Goal: Transaction & Acquisition: Purchase product/service

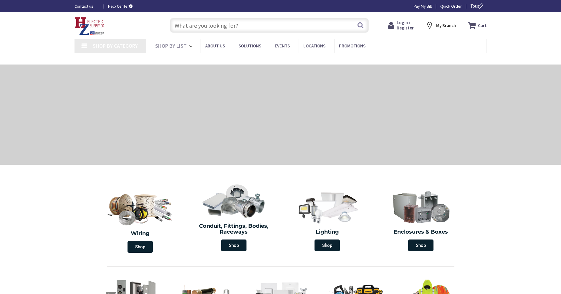
type input "Cauterskill Rd, [GEOGRAPHIC_DATA], [GEOGRAPHIC_DATA] 12414, [GEOGRAPHIC_DATA]"
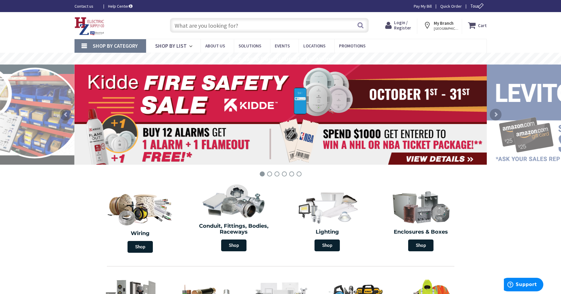
click at [398, 25] on span "Login / Register" at bounding box center [402, 25] width 17 height 11
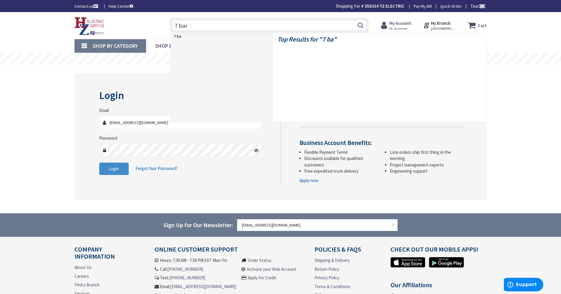
type input "7 bare"
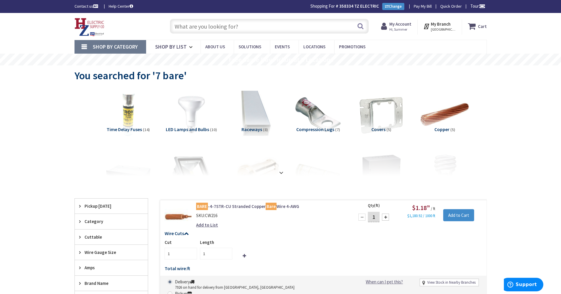
click at [194, 19] on input "text" at bounding box center [269, 26] width 199 height 15
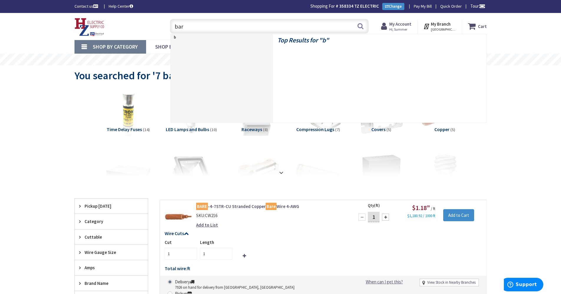
type input "bare"
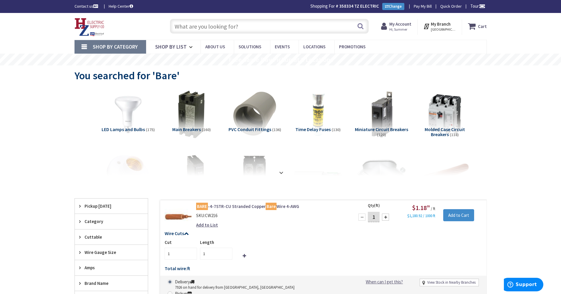
click at [223, 24] on input "text" at bounding box center [269, 26] width 199 height 15
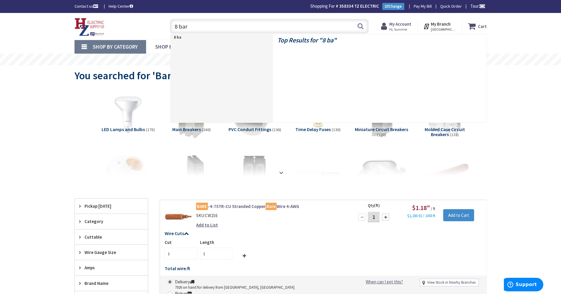
type input "8 bare"
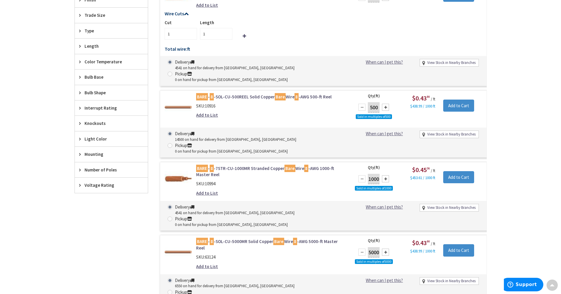
scroll to position [325, 0]
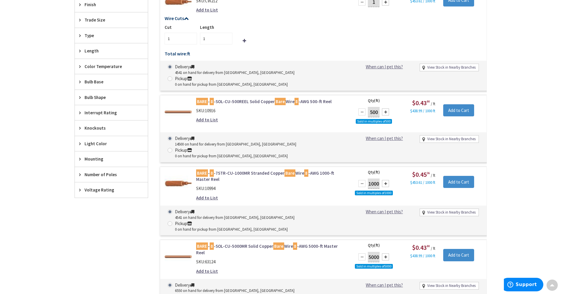
click at [386, 108] on div at bounding box center [385, 111] width 7 height 7
type input "1000"
click at [467, 104] on input "Add to Cart" at bounding box center [458, 110] width 31 height 12
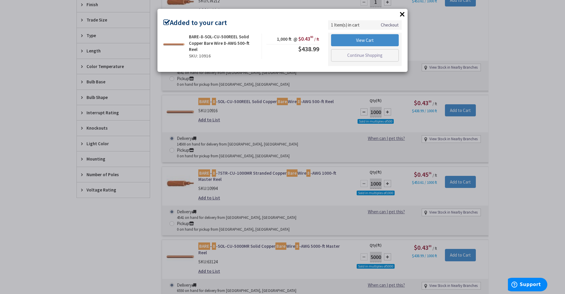
click at [405, 15] on button "×" at bounding box center [402, 14] width 9 height 9
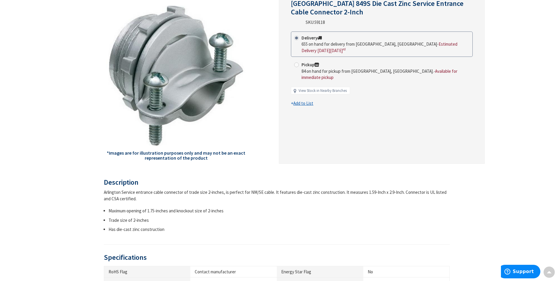
scroll to position [29, 0]
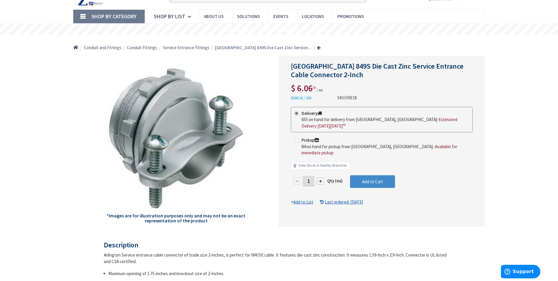
click at [311, 176] on input "1" at bounding box center [309, 181] width 12 height 10
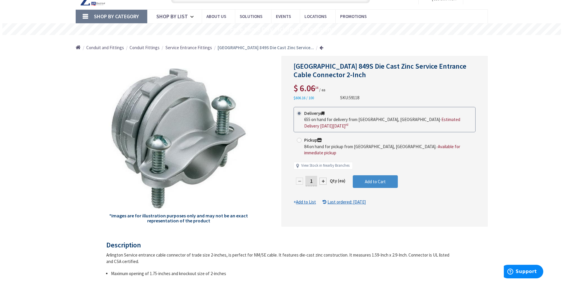
scroll to position [30, 0]
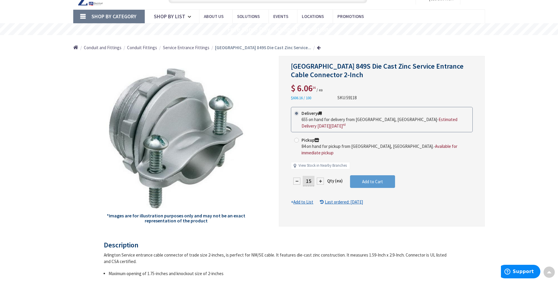
type input "15"
click at [385, 170] on form "This product is Discontinued Delivery 655 on hand for delivery from Middletown,…" at bounding box center [382, 156] width 182 height 98
click at [378, 179] on span "Add to Cart" at bounding box center [372, 182] width 21 height 6
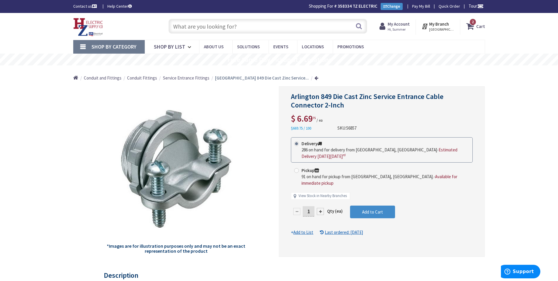
click at [311, 206] on input "1" at bounding box center [309, 211] width 12 height 10
type input "15"
click at [355, 197] on form "This product is Discontinued Delivery 286 on hand for delivery from Middletown,…" at bounding box center [382, 186] width 182 height 98
click at [376, 209] on span "Add to Cart" at bounding box center [372, 212] width 21 height 6
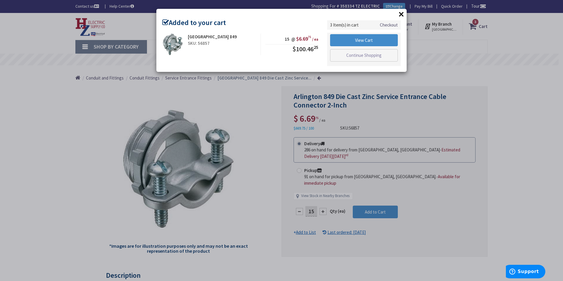
click at [400, 17] on button "×" at bounding box center [401, 14] width 9 height 9
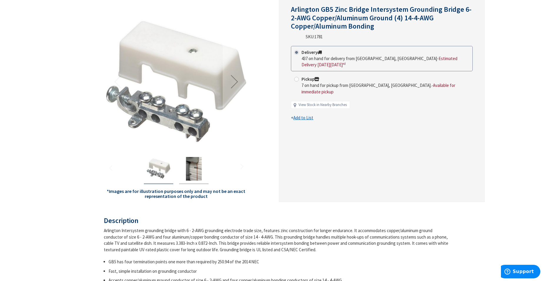
scroll to position [88, 0]
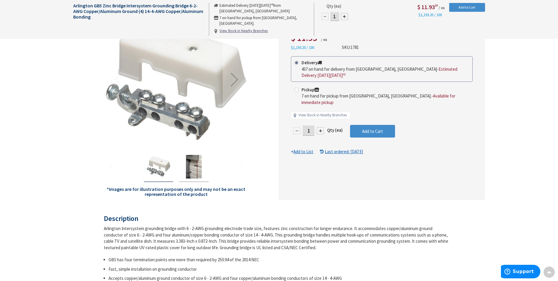
drag, startPoint x: 314, startPoint y: 119, endPoint x: 298, endPoint y: 122, distance: 17.0
click at [298, 125] on div "1" at bounding box center [308, 131] width 35 height 12
type input "5"
click at [375, 114] on form "This product is Discontinued Delivery 437 on hand for delivery from Middletown,…" at bounding box center [382, 105] width 182 height 98
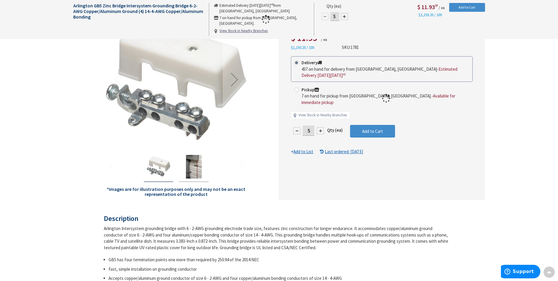
click at [374, 118] on div at bounding box center [381, 98] width 205 height 202
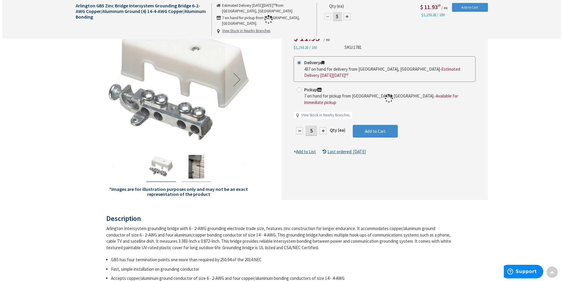
scroll to position [89, 0]
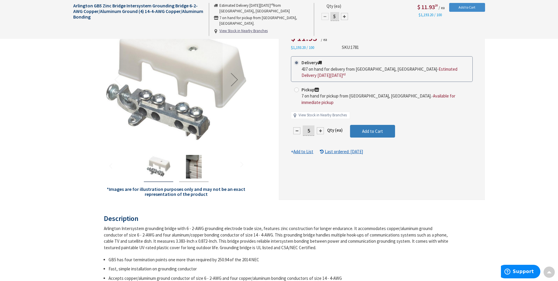
click at [374, 128] on span "Add to Cart" at bounding box center [372, 131] width 21 height 6
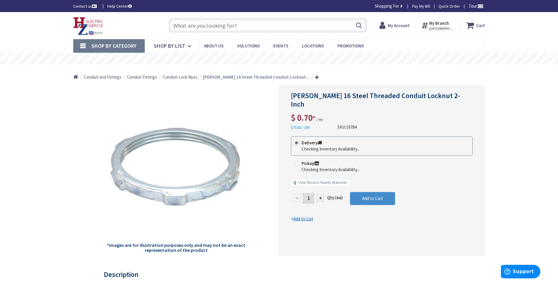
drag, startPoint x: 312, startPoint y: 191, endPoint x: 298, endPoint y: 191, distance: 14.1
click at [298, 192] on div "1" at bounding box center [308, 198] width 35 height 12
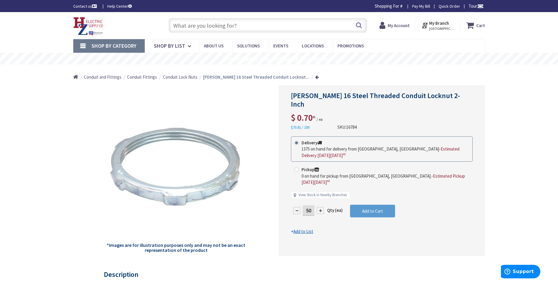
type input "50"
click at [374, 186] on form "This product is Discontinued Delivery 1375 on hand for delivery from [GEOGRAPHI…" at bounding box center [382, 185] width 182 height 98
click at [377, 205] on button "Add to Cart" at bounding box center [372, 211] width 45 height 13
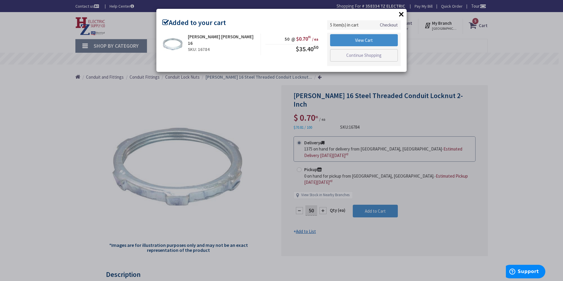
click at [399, 14] on button "×" at bounding box center [401, 14] width 9 height 9
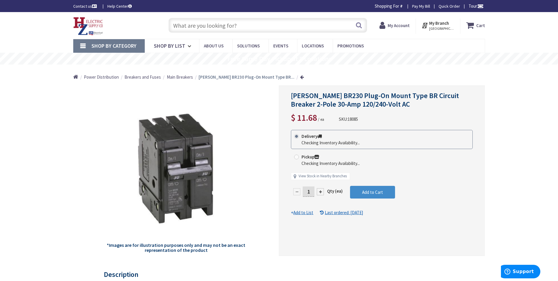
drag, startPoint x: 311, startPoint y: 191, endPoint x: 305, endPoint y: 189, distance: 6.0
click at [305, 189] on input "1" at bounding box center [309, 191] width 12 height 10
type input "5"
click at [358, 187] on form "This product is Discontinued Delivery Checking Inventory Availability... Pickup…" at bounding box center [382, 173] width 182 height 86
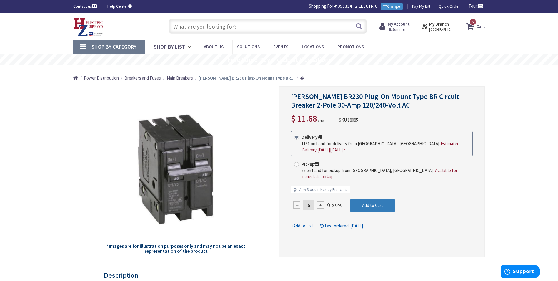
click at [369, 202] on span "Add to Cart" at bounding box center [372, 205] width 21 height 6
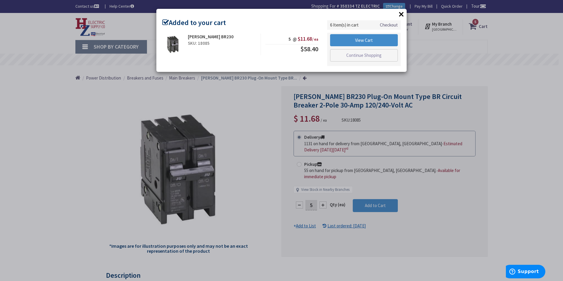
click at [400, 16] on button "×" at bounding box center [401, 14] width 9 height 9
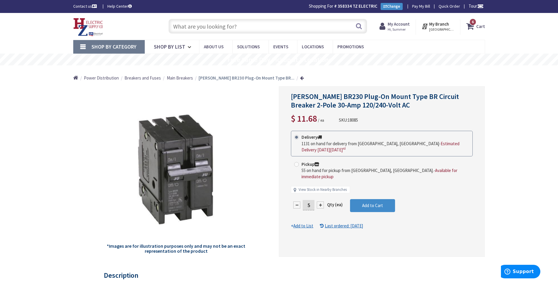
click at [312, 24] on input "text" at bounding box center [268, 26] width 199 height 15
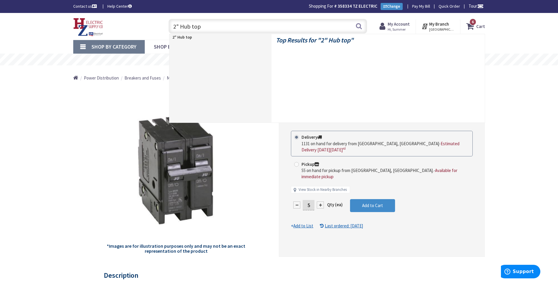
type input "2" Hub tops"
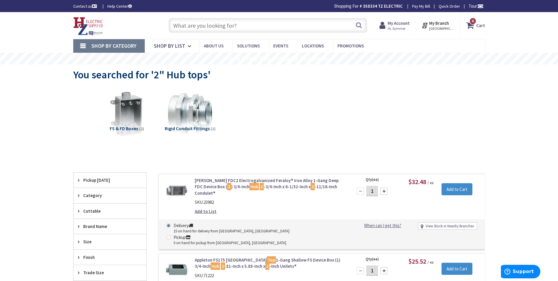
click at [205, 27] on input "text" at bounding box center [268, 25] width 199 height 15
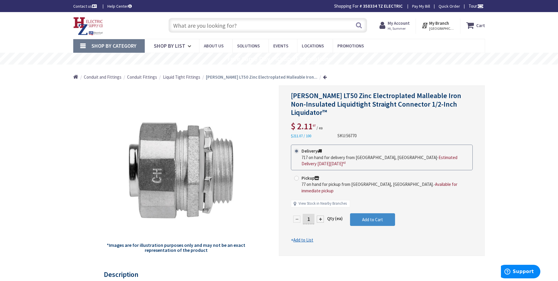
click at [310, 214] on input "1" at bounding box center [309, 219] width 12 height 10
drag, startPoint x: 310, startPoint y: 205, endPoint x: 303, endPoint y: 207, distance: 7.2
click at [303, 214] on input "1" at bounding box center [309, 219] width 12 height 10
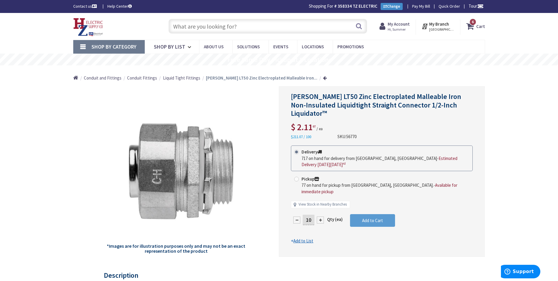
type input "10"
click at [375, 212] on form "This product is Discontinued Delivery 717 on hand for delivery from Middletown,…" at bounding box center [382, 194] width 182 height 98
click at [376, 214] on button "Add to Cart" at bounding box center [372, 220] width 45 height 13
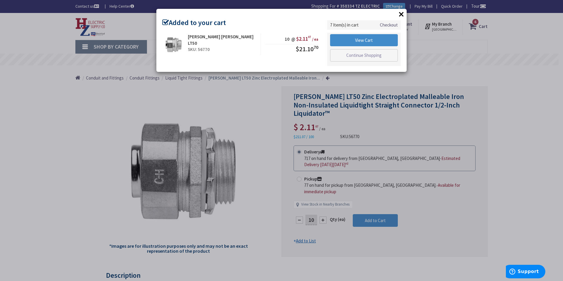
click at [400, 12] on button "×" at bounding box center [401, 14] width 9 height 9
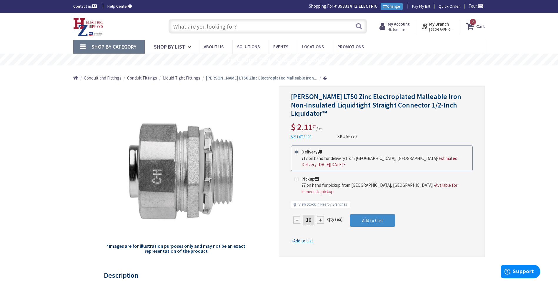
click at [271, 26] on input "text" at bounding box center [268, 26] width 199 height 15
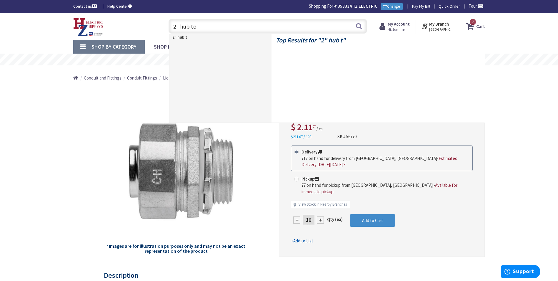
type input "2" hub top"
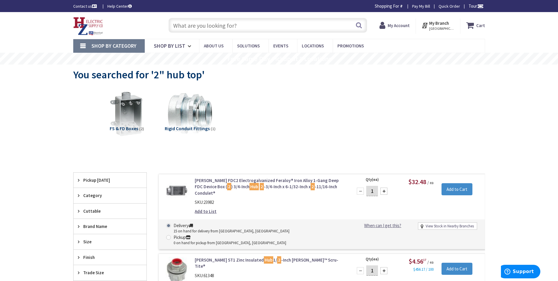
click at [200, 24] on input "text" at bounding box center [268, 25] width 199 height 15
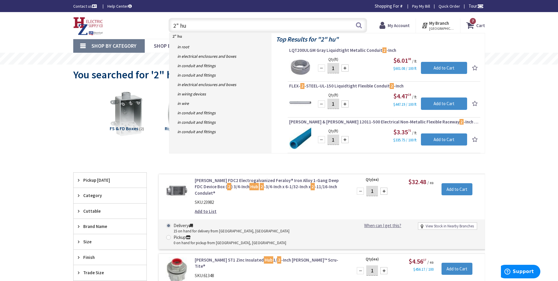
type input "2" hub"
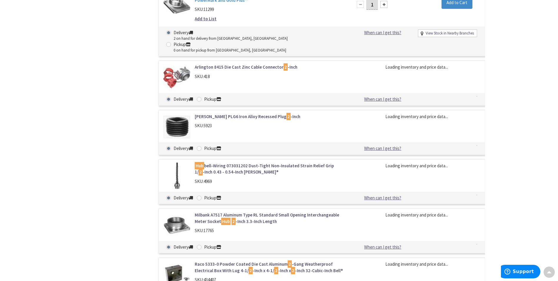
scroll to position [501, 0]
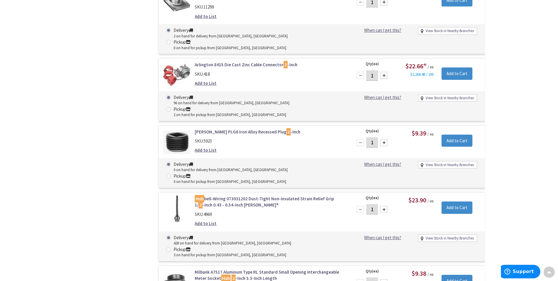
drag, startPoint x: 376, startPoint y: 173, endPoint x: 365, endPoint y: 177, distance: 11.9
click at [365, 277] on div "1" at bounding box center [372, 283] width 35 height 12
type input "10"
click at [445, 275] on input "Add to Cart" at bounding box center [457, 281] width 31 height 12
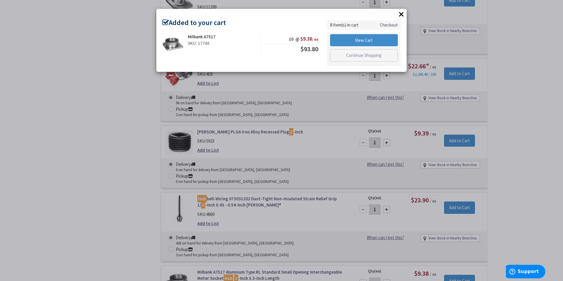
click at [402, 11] on button "×" at bounding box center [401, 14] width 9 height 9
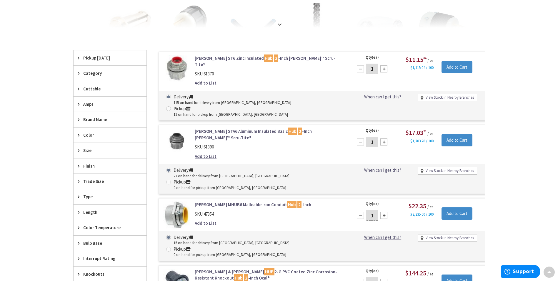
scroll to position [0, 0]
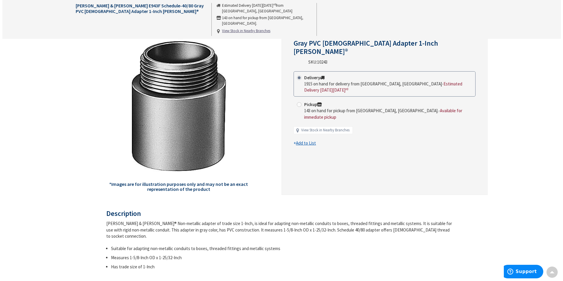
scroll to position [60, 0]
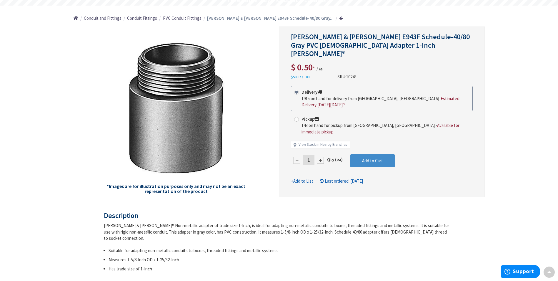
drag, startPoint x: 311, startPoint y: 141, endPoint x: 296, endPoint y: 139, distance: 15.1
click at [296, 154] on div "1" at bounding box center [308, 160] width 35 height 12
type input "20"
click at [359, 141] on form "This product is Discontinued Delivery 1915 on hand for delivery from Middletown…" at bounding box center [382, 135] width 182 height 98
click at [366, 158] on span "Add to Cart" at bounding box center [372, 161] width 21 height 6
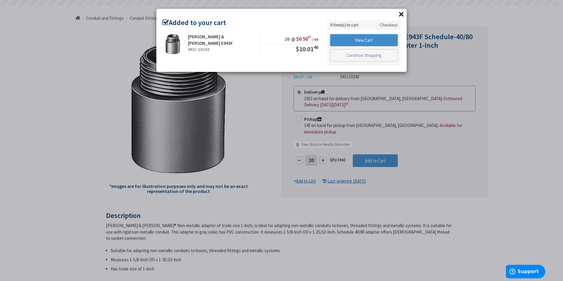
click at [398, 16] on button "×" at bounding box center [401, 14] width 9 height 9
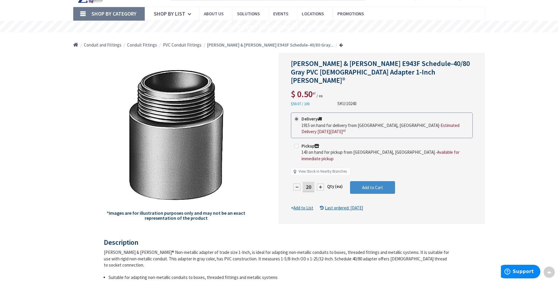
scroll to position [0, 0]
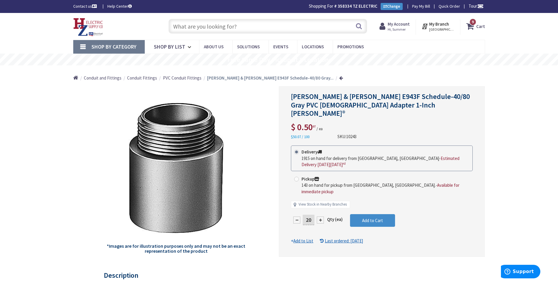
click at [217, 32] on input "text" at bounding box center [268, 26] width 199 height 15
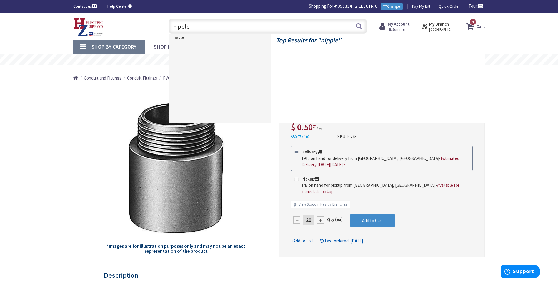
type input "nipples"
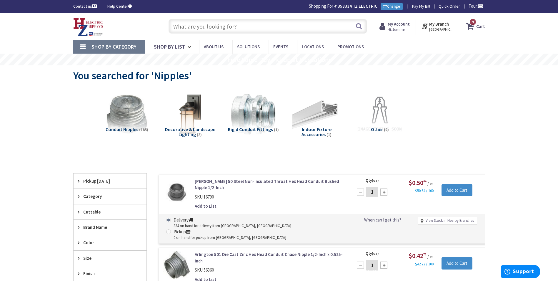
click at [326, 27] on input "text" at bounding box center [268, 26] width 199 height 15
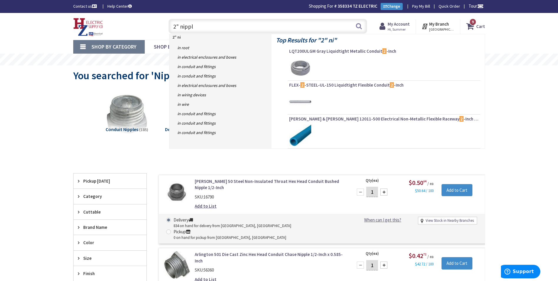
type input "2" nipple"
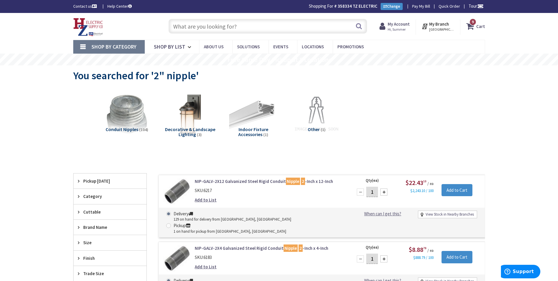
click at [216, 31] on input "text" at bounding box center [268, 26] width 199 height 15
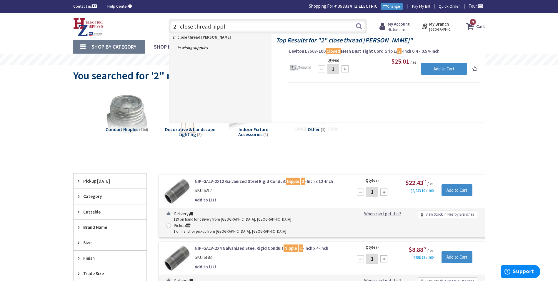
type input "2" close thread nipple"
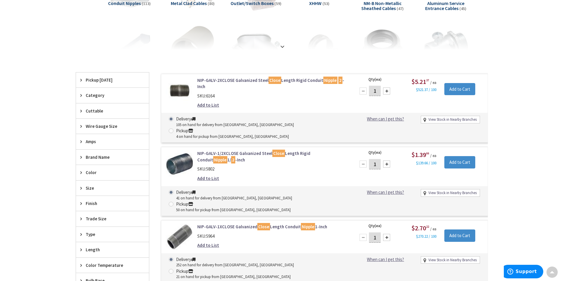
scroll to position [60, 0]
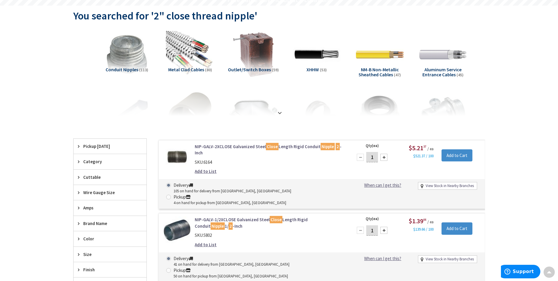
click at [356, 161] on div "1" at bounding box center [372, 157] width 35 height 12
type input "5"
click at [464, 159] on input "Add to Cart" at bounding box center [457, 155] width 31 height 12
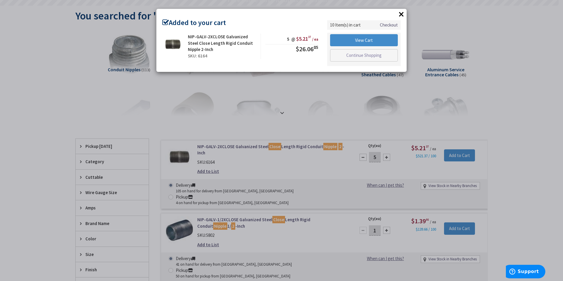
click at [398, 10] on button "×" at bounding box center [401, 14] width 9 height 9
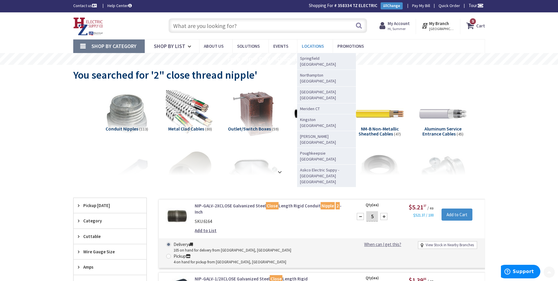
scroll to position [0, 0]
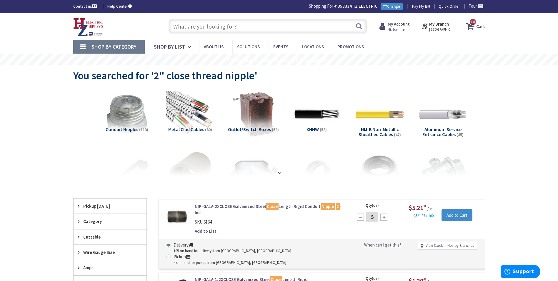
click at [296, 32] on input "text" at bounding box center [268, 26] width 199 height 15
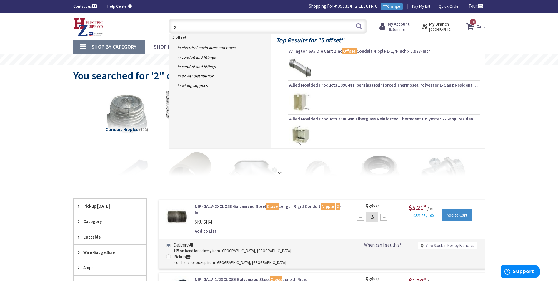
type input "5"
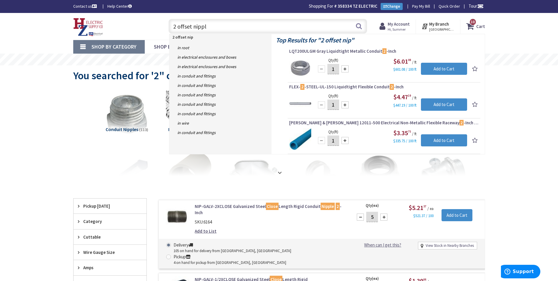
type input "2 offset nipple"
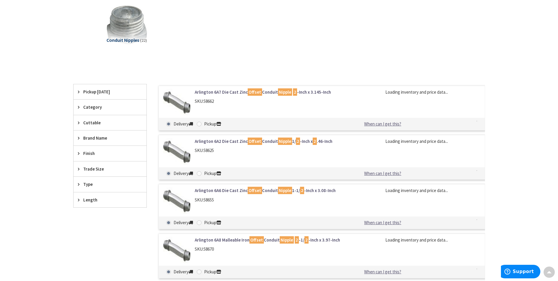
click at [268, 90] on link "Arlington 6A7 Die Cast Zinc Offset Conduit Nipple 2 -Inch x 3.145-Inch" at bounding box center [270, 92] width 150 height 6
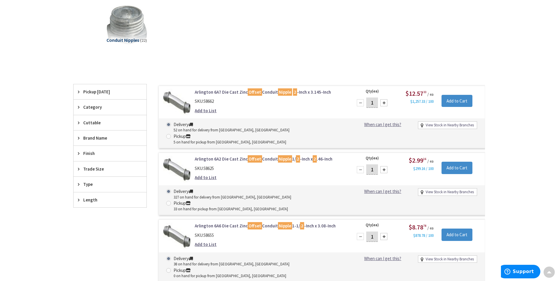
click at [268, 90] on link "Arlington 6A7 Die Cast Zinc Offset Conduit Nipple 2 -Inch x 3.145-Inch" at bounding box center [270, 92] width 150 height 6
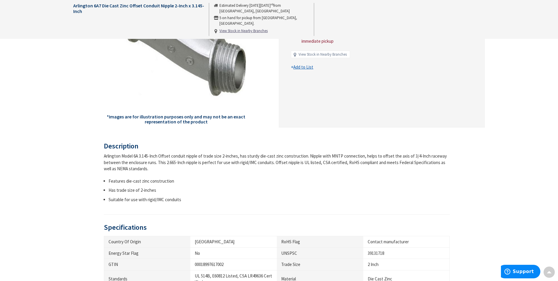
scroll to position [59, 0]
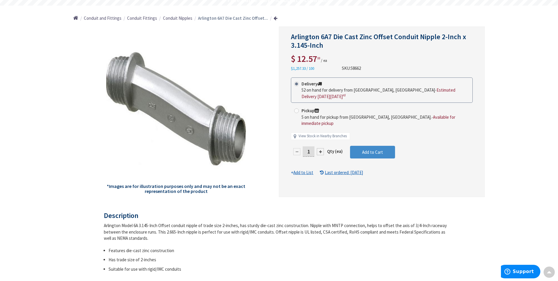
drag, startPoint x: 310, startPoint y: 139, endPoint x: 302, endPoint y: 143, distance: 9.2
click at [302, 146] on div "1" at bounding box center [308, 152] width 35 height 12
type input "5"
click at [371, 142] on form "This product is Discontinued Delivery 52 on hand for delivery from Middletown, …" at bounding box center [382, 126] width 182 height 98
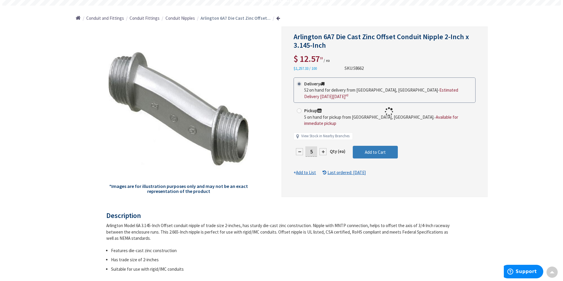
scroll to position [60, 0]
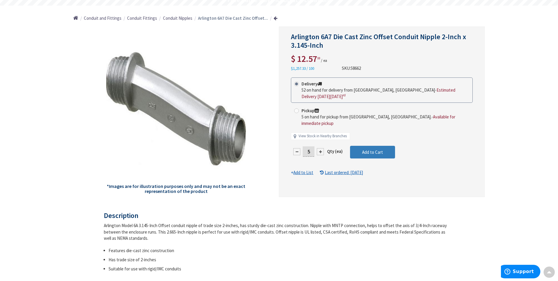
click at [387, 146] on button "Add to Cart" at bounding box center [372, 152] width 45 height 13
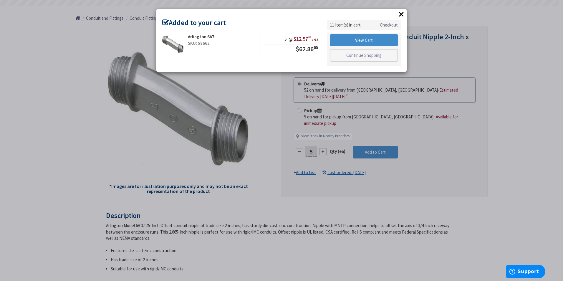
click at [397, 15] on button "×" at bounding box center [401, 14] width 9 height 9
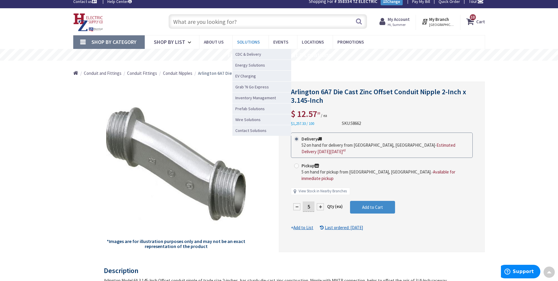
scroll to position [0, 0]
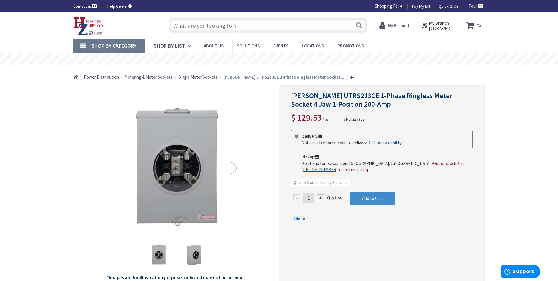
drag, startPoint x: 253, startPoint y: 17, endPoint x: 251, endPoint y: 21, distance: 4.3
click at [251, 18] on div "Search" at bounding box center [267, 25] width 202 height 19
click at [255, 29] on input "text" at bounding box center [268, 25] width 199 height 15
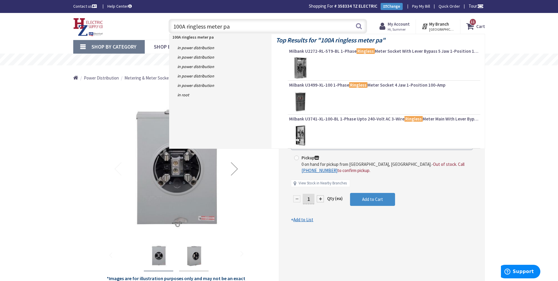
type input "100A ringless meter pan"
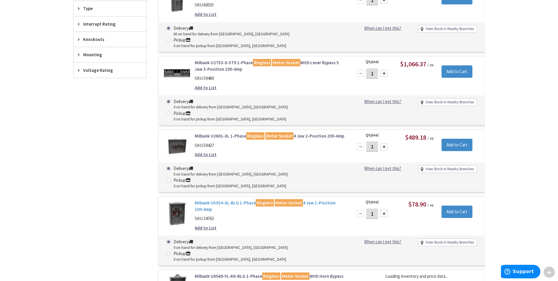
scroll to position [266, 0]
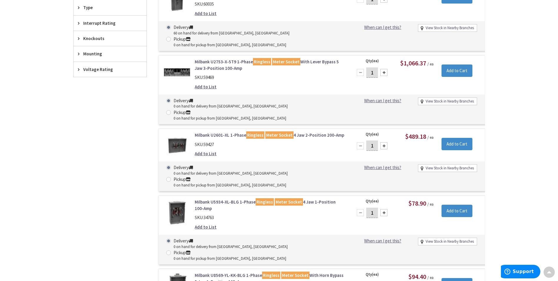
click at [305, 199] on link "Milbank U5934-XL-BLG 1-Phase Ringless Meter Socket 4 Jaw 1-Position 100-Amp" at bounding box center [270, 205] width 150 height 13
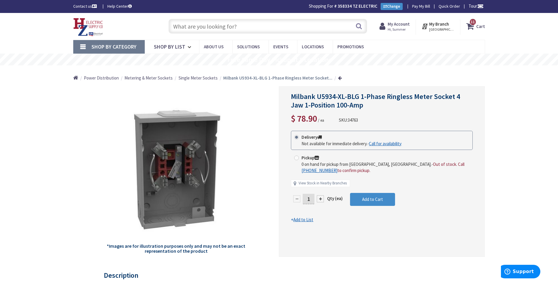
click at [206, 21] on input "text" at bounding box center [268, 26] width 199 height 15
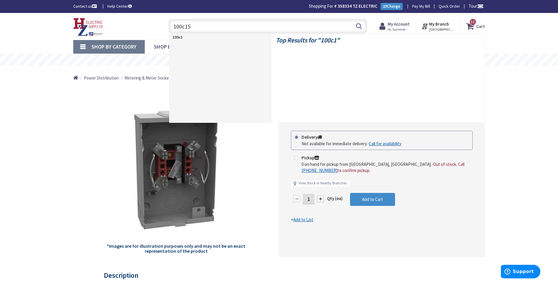
type input "100c158"
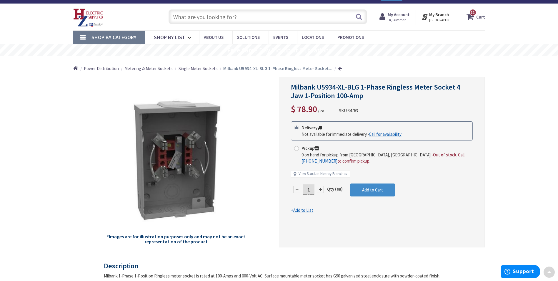
scroll to position [7, 0]
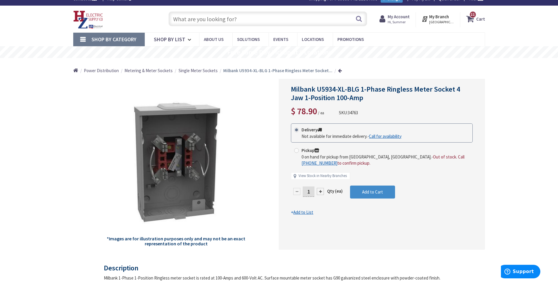
drag, startPoint x: 313, startPoint y: 191, endPoint x: 302, endPoint y: 194, distance: 12.1
click at [302, 194] on div "1" at bounding box center [308, 191] width 35 height 12
type input "3"
click at [374, 191] on form "This product is Discontinued Delivery Not available for immediate delivery. - C…" at bounding box center [382, 169] width 182 height 92
click at [374, 192] on span "Add to Cart" at bounding box center [372, 192] width 21 height 6
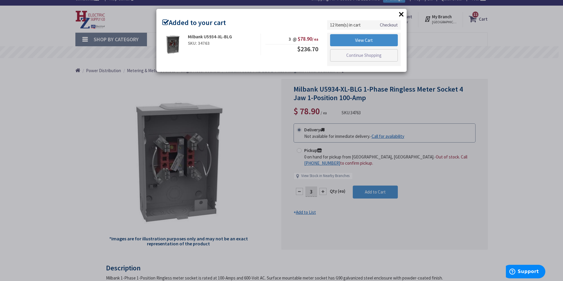
click at [401, 15] on button "×" at bounding box center [401, 14] width 9 height 9
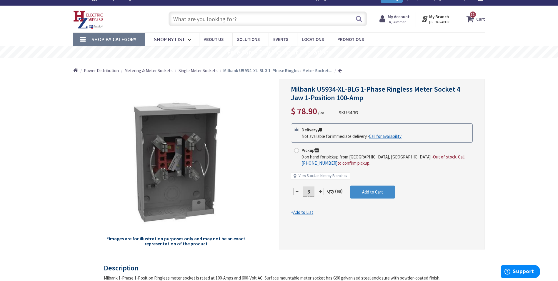
click at [472, 16] on span "11" at bounding box center [473, 14] width 4 height 5
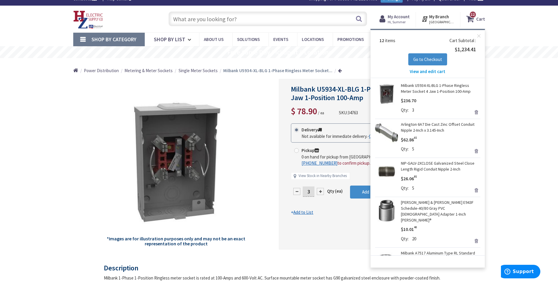
click at [435, 73] on span "View and edit cart" at bounding box center [428, 72] width 36 height 6
click at [434, 71] on span "View and edit cart" at bounding box center [428, 72] width 36 height 6
click at [437, 72] on span "View and edit cart" at bounding box center [428, 72] width 36 height 6
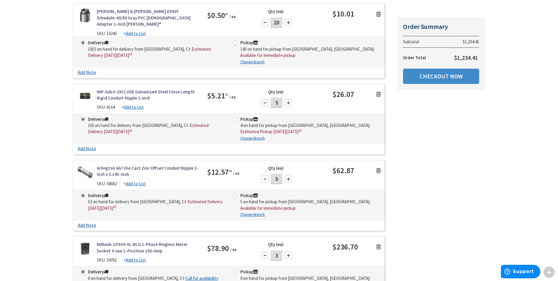
scroll to position [795, 0]
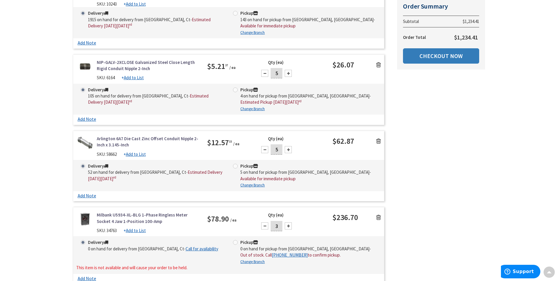
click at [432, 58] on link "Checkout Now" at bounding box center [441, 55] width 76 height 15
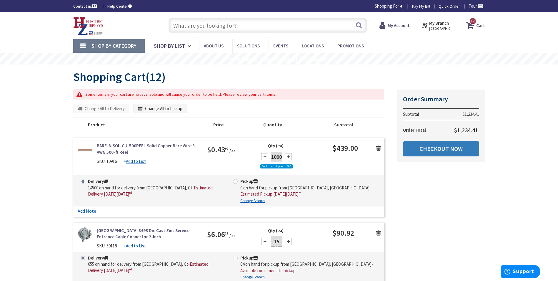
click at [421, 152] on link "Checkout Now" at bounding box center [441, 148] width 76 height 15
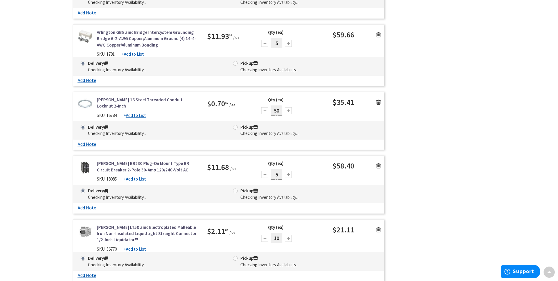
scroll to position [147, 0]
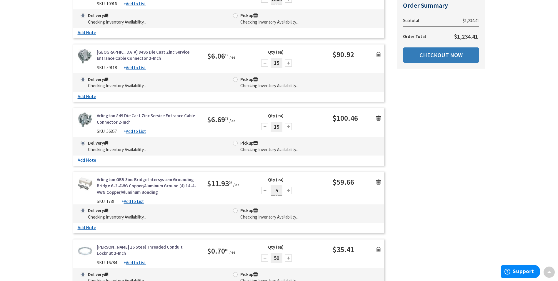
click at [466, 50] on link "Checkout Now" at bounding box center [441, 54] width 76 height 15
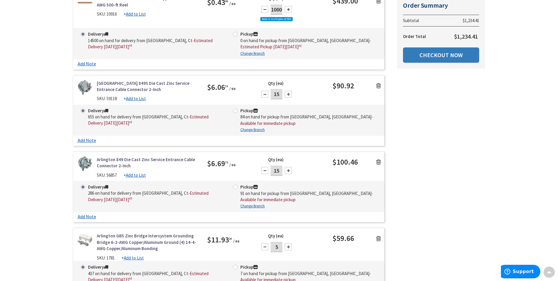
click at [449, 60] on link "Checkout Now" at bounding box center [441, 54] width 76 height 15
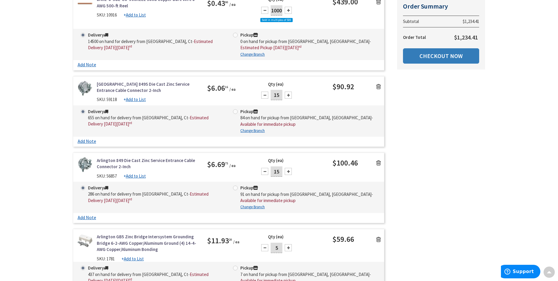
click at [448, 56] on link "Checkout Now" at bounding box center [441, 55] width 76 height 15
click at [456, 59] on link "Checkout Now" at bounding box center [441, 55] width 76 height 15
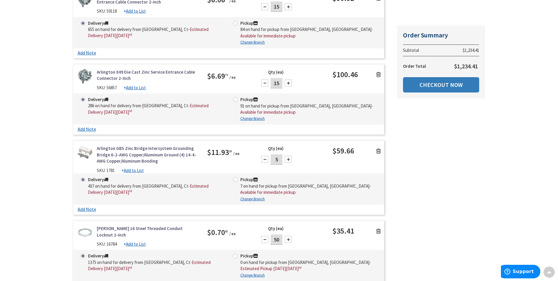
scroll to position [294, 0]
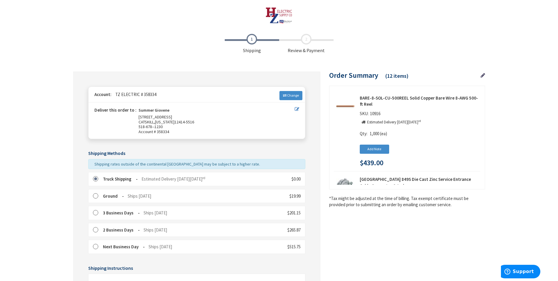
click at [192, 175] on div "Truck Shipping Estimated Delivery [DATE][DATE] $0.00" at bounding box center [196, 179] width 217 height 14
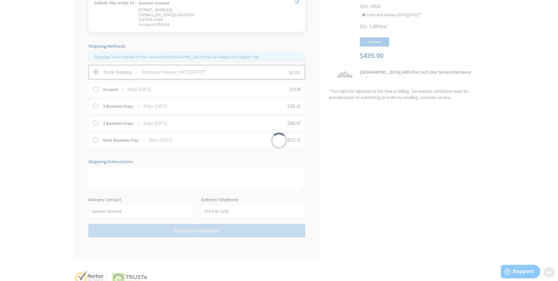
scroll to position [127, 0]
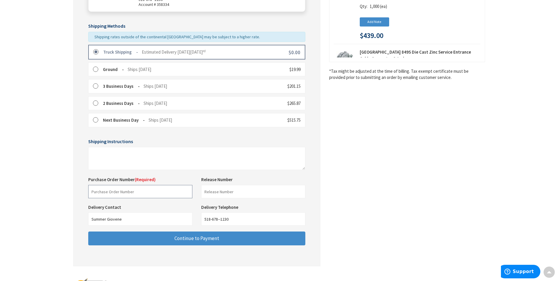
click at [155, 187] on input "text" at bounding box center [140, 191] width 104 height 13
type input "Shop Stock"
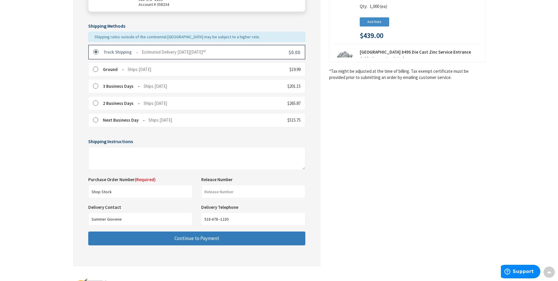
click at [155, 238] on button "Continue to Payment" at bounding box center [196, 238] width 217 height 14
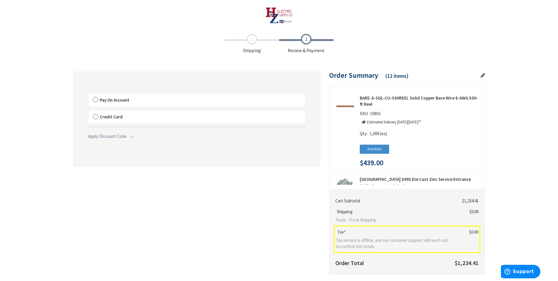
click at [124, 93] on div "Pay On Account By proceeding with checkout, you agree to our terms and conditio…" at bounding box center [196, 100] width 217 height 14
click at [124, 97] on label "Pay On Account" at bounding box center [197, 100] width 217 height 14
click at [89, 94] on input "Pay On Account" at bounding box center [89, 94] width 0 height 0
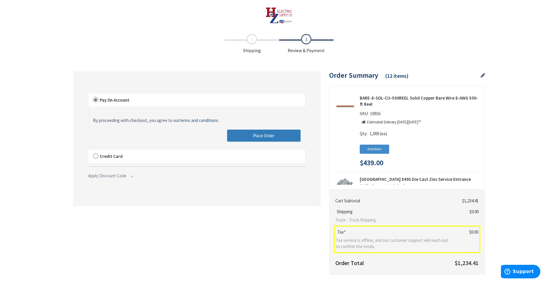
drag, startPoint x: 245, startPoint y: 136, endPoint x: 263, endPoint y: 134, distance: 18.6
click at [245, 136] on button "Place Order" at bounding box center [264, 135] width 74 height 12
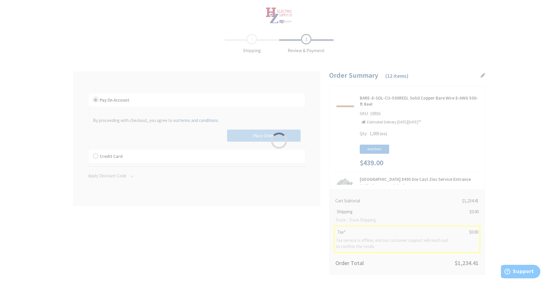
click at [263, 134] on div "Please wait..." at bounding box center [279, 140] width 558 height 281
